Goal: Information Seeking & Learning: Check status

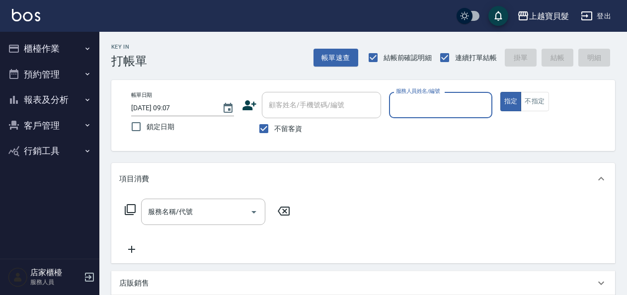
click at [56, 101] on button "報表及分析" at bounding box center [49, 100] width 91 height 26
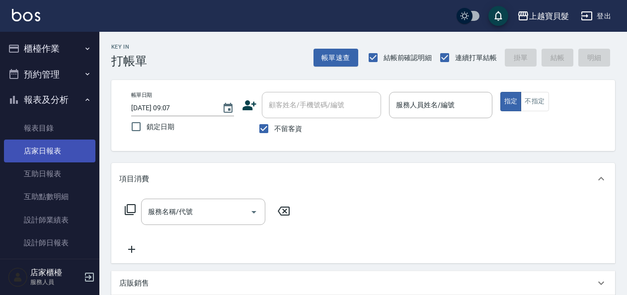
click at [60, 153] on link "店家日報表" at bounding box center [49, 151] width 91 height 23
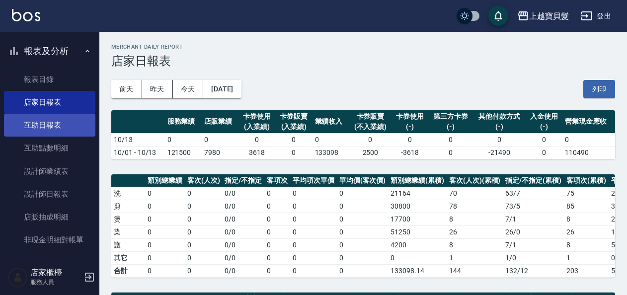
scroll to position [108, 0]
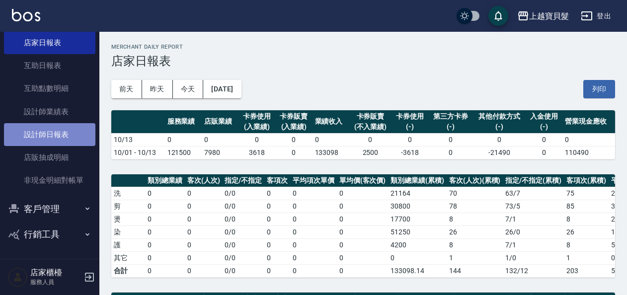
click at [57, 133] on link "設計師日報表" at bounding box center [49, 134] width 91 height 23
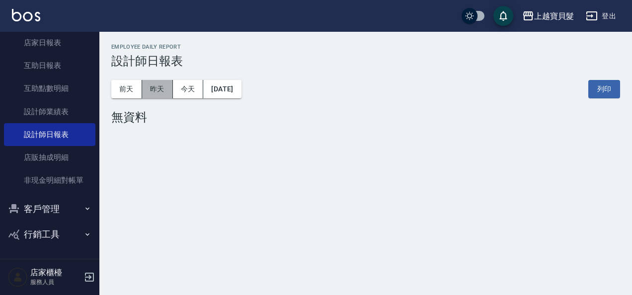
click at [171, 91] on button "昨天" at bounding box center [157, 89] width 31 height 18
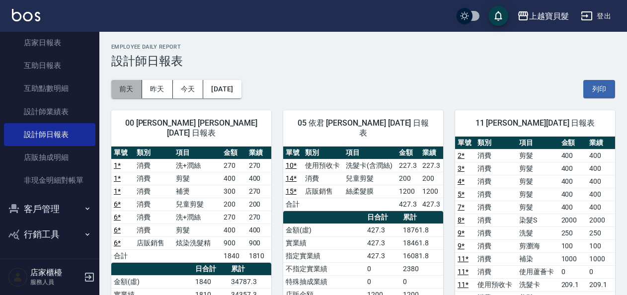
click at [111, 92] on button "前天" at bounding box center [126, 89] width 31 height 18
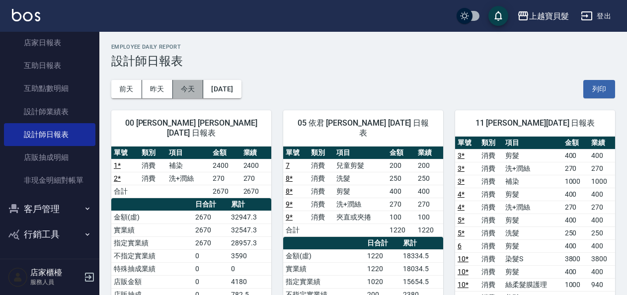
click at [187, 92] on button "今天" at bounding box center [188, 89] width 31 height 18
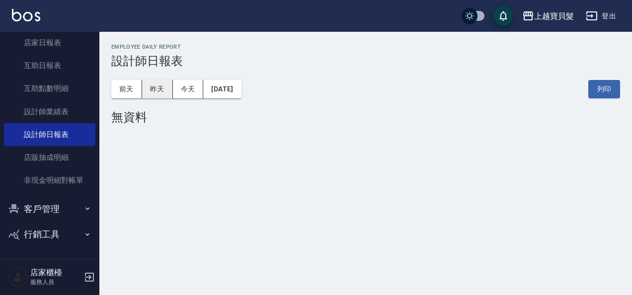
click at [171, 93] on button "昨天" at bounding box center [157, 89] width 31 height 18
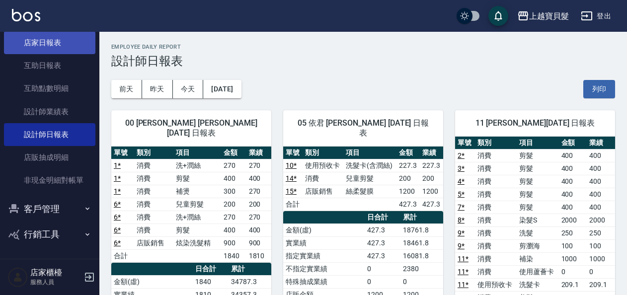
scroll to position [59, 0]
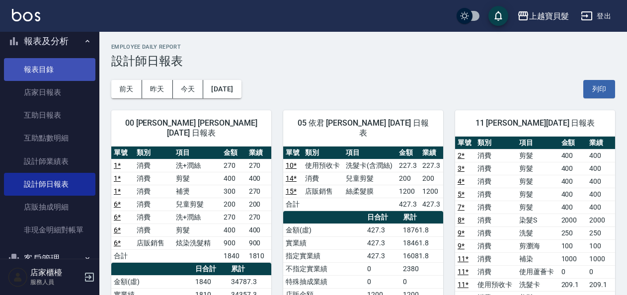
click at [65, 81] on link "報表目錄" at bounding box center [49, 69] width 91 height 23
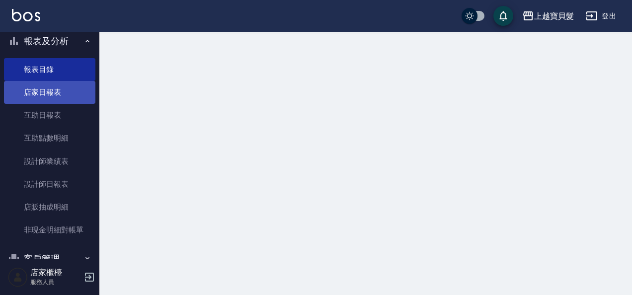
click at [66, 92] on link "店家日報表" at bounding box center [49, 92] width 91 height 23
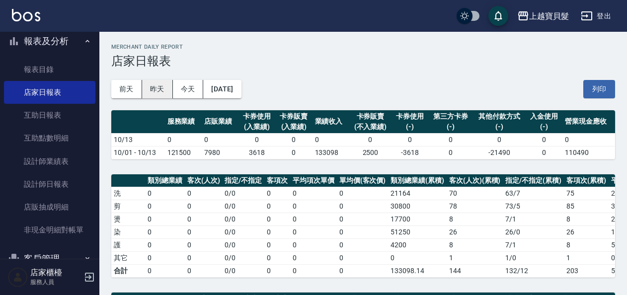
click at [157, 92] on button "昨天" at bounding box center [157, 89] width 31 height 18
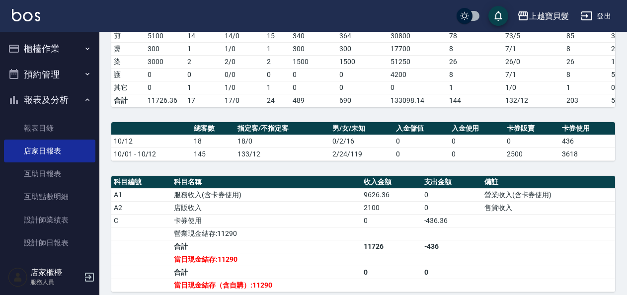
scroll to position [138, 0]
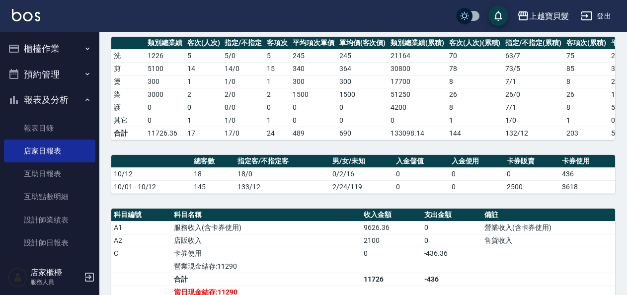
click at [37, 51] on button "櫃檯作業" at bounding box center [49, 49] width 91 height 26
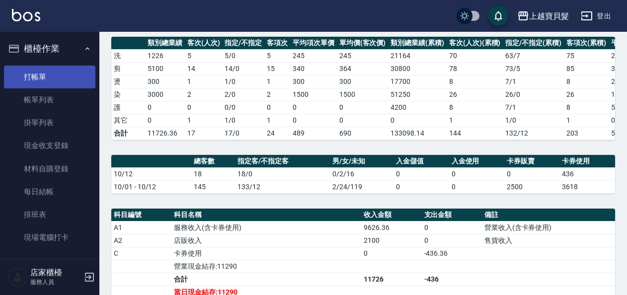
click at [34, 84] on link "打帳單" at bounding box center [49, 77] width 91 height 23
